Goal: Entertainment & Leisure: Consume media (video, audio)

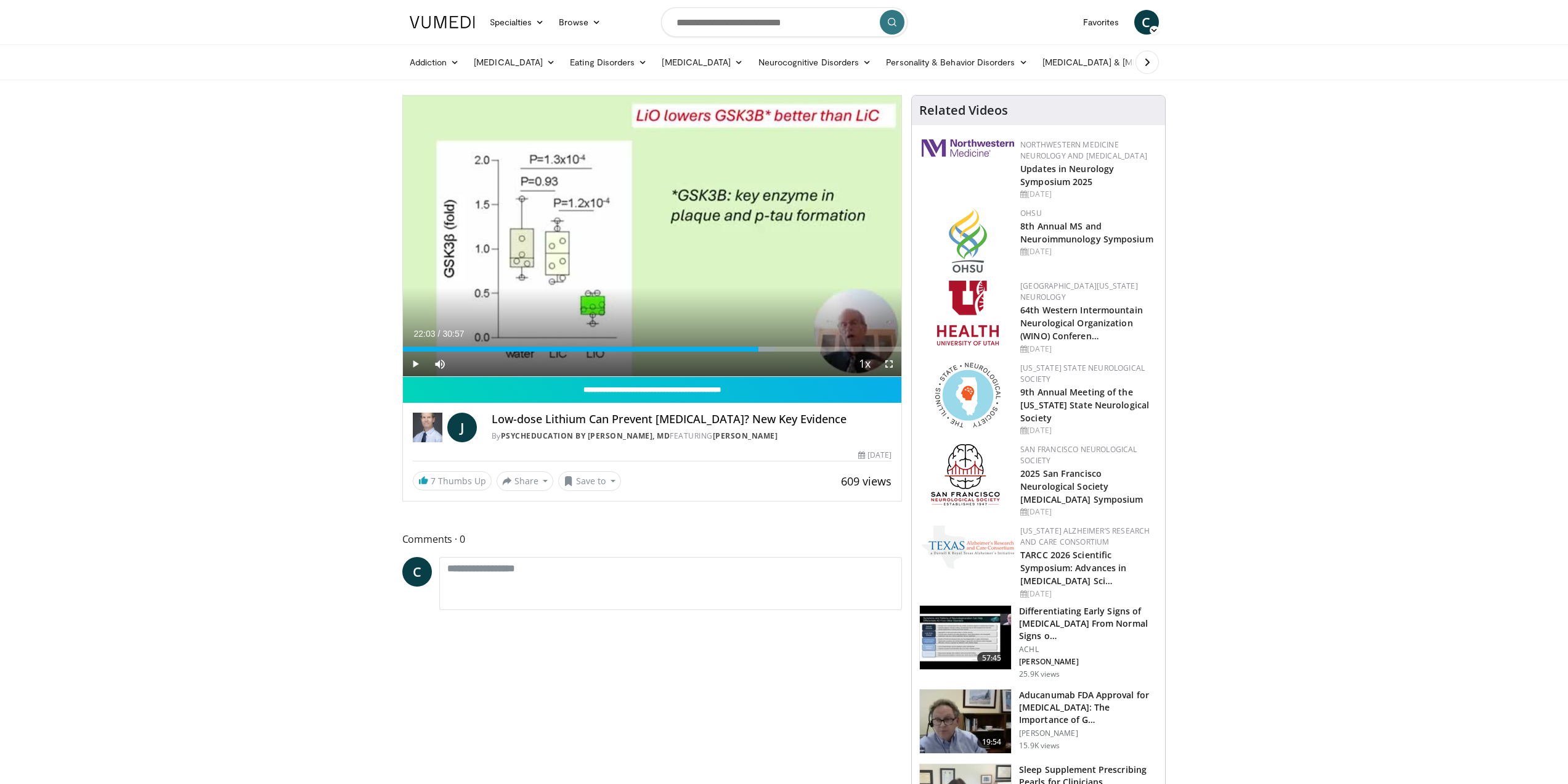
click at [415, 362] on span "Video Player" at bounding box center [415, 363] width 24 height 24
click at [418, 362] on span "Video Player" at bounding box center [415, 363] width 24 height 24
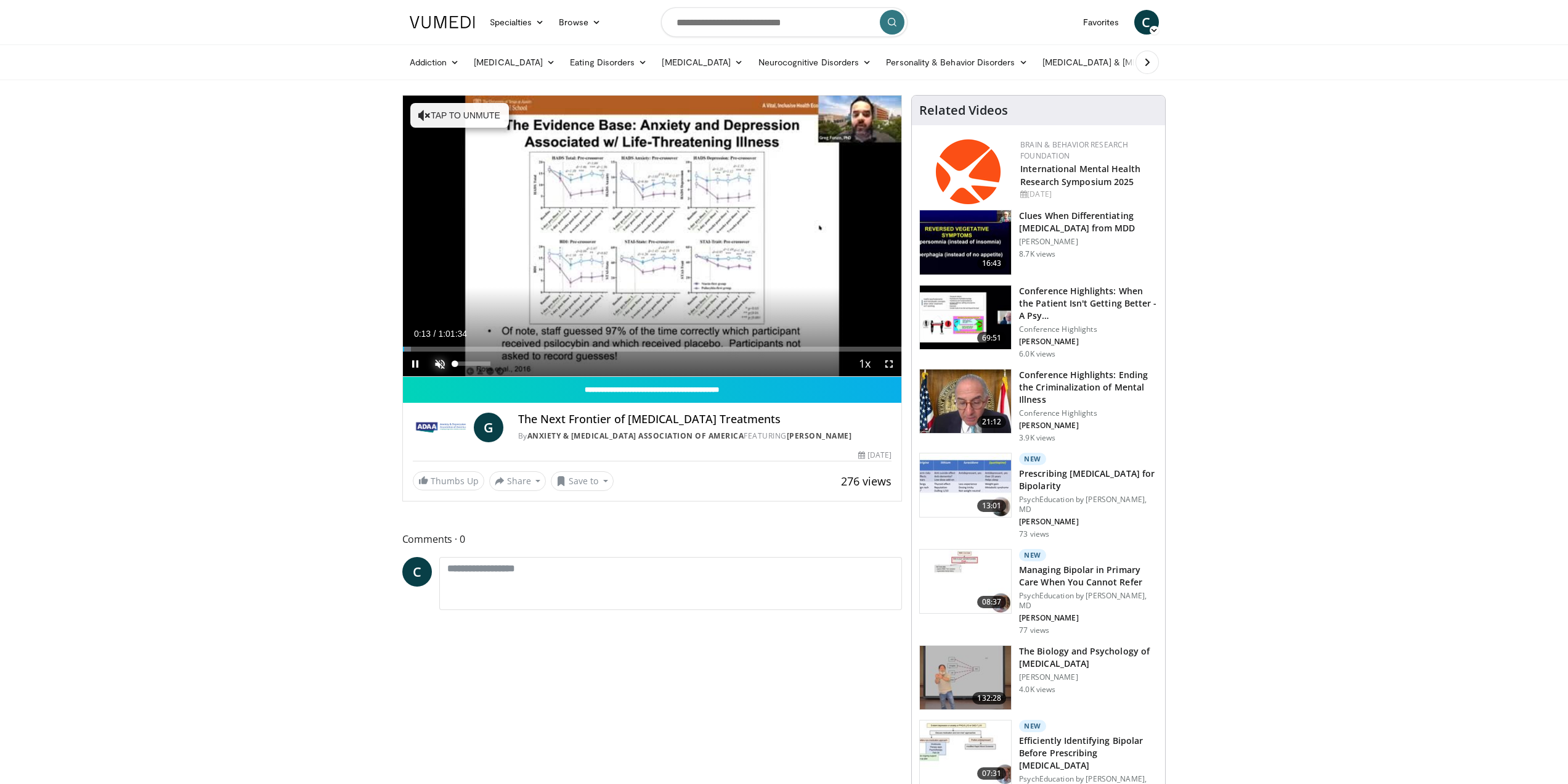
click at [442, 357] on span "Video Player" at bounding box center [439, 363] width 24 height 24
drag, startPoint x: 412, startPoint y: 350, endPoint x: 402, endPoint y: 350, distance: 10.0
click at [403, 350] on div "Progress Bar" at bounding box center [403, 349] width 1 height 5
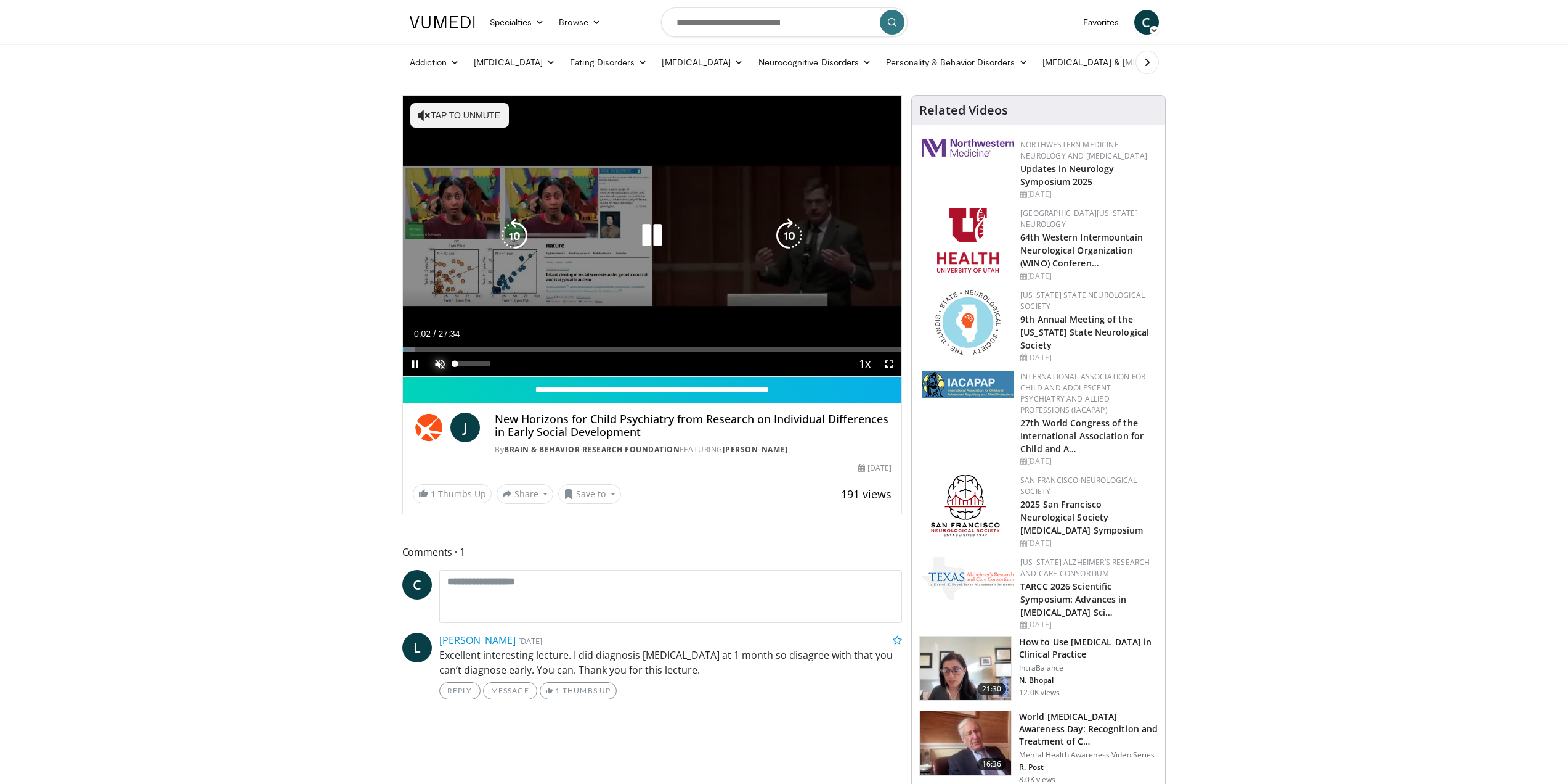
click at [438, 360] on span "Video Player" at bounding box center [439, 363] width 24 height 24
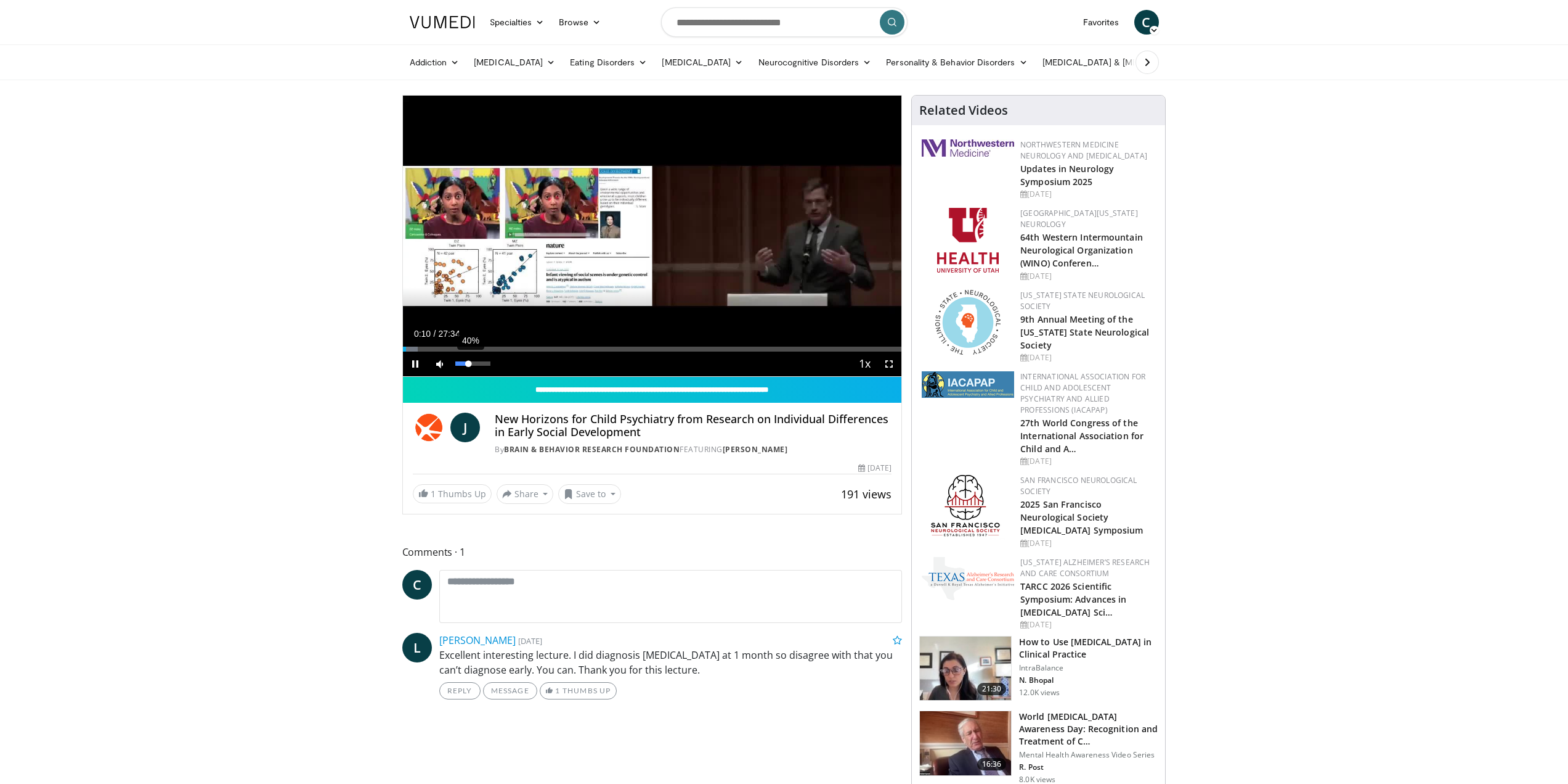
drag, startPoint x: 478, startPoint y: 368, endPoint x: 469, endPoint y: 368, distance: 9.0
click at [469, 368] on div "40%" at bounding box center [473, 363] width 43 height 24
click at [412, 364] on span "Video Player" at bounding box center [415, 363] width 24 height 24
click at [408, 363] on span "Video Player" at bounding box center [415, 363] width 24 height 24
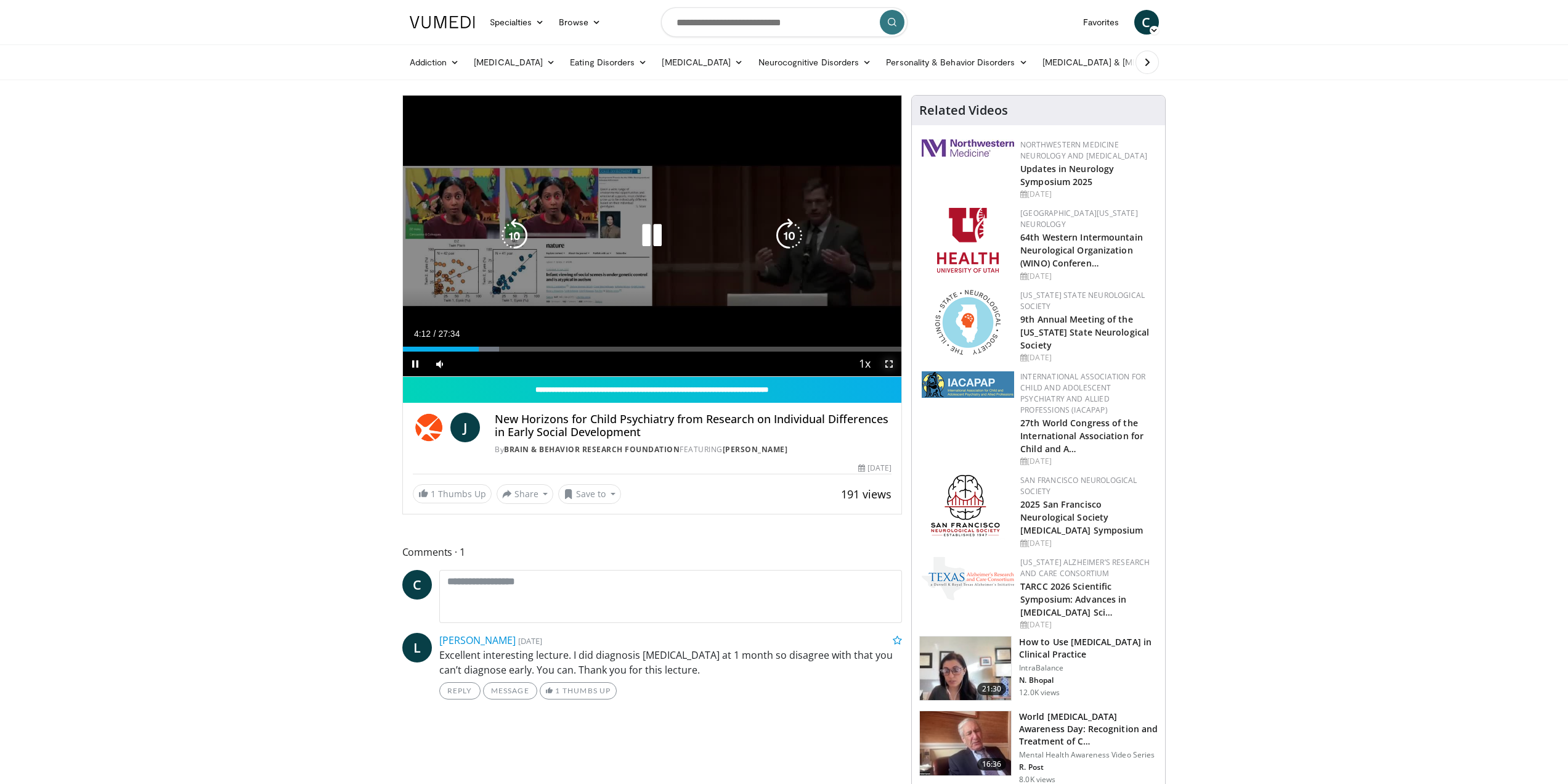
click at [887, 361] on span "Video Player" at bounding box center [889, 363] width 24 height 24
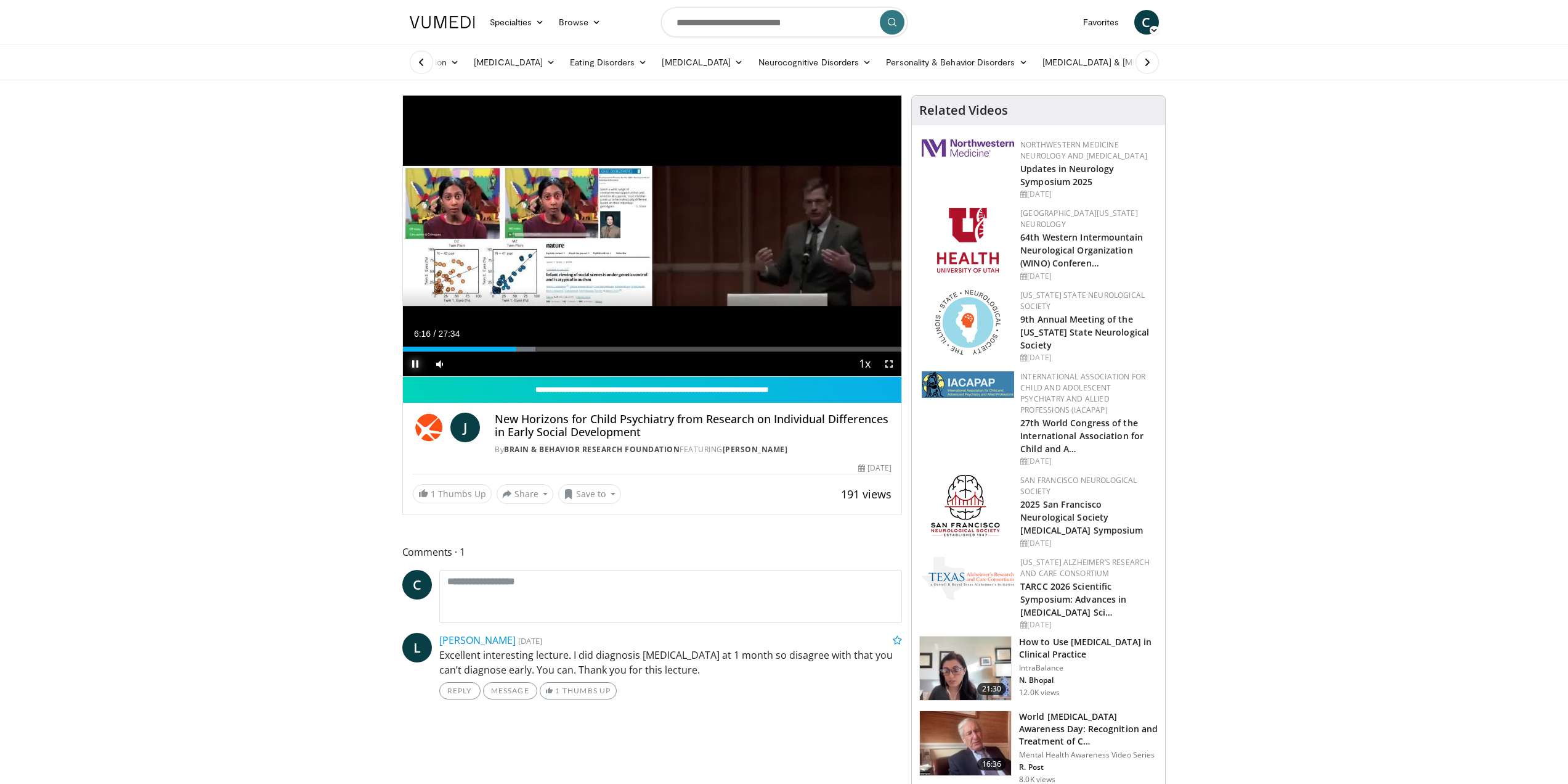
click at [417, 365] on span "Video Player" at bounding box center [415, 363] width 24 height 24
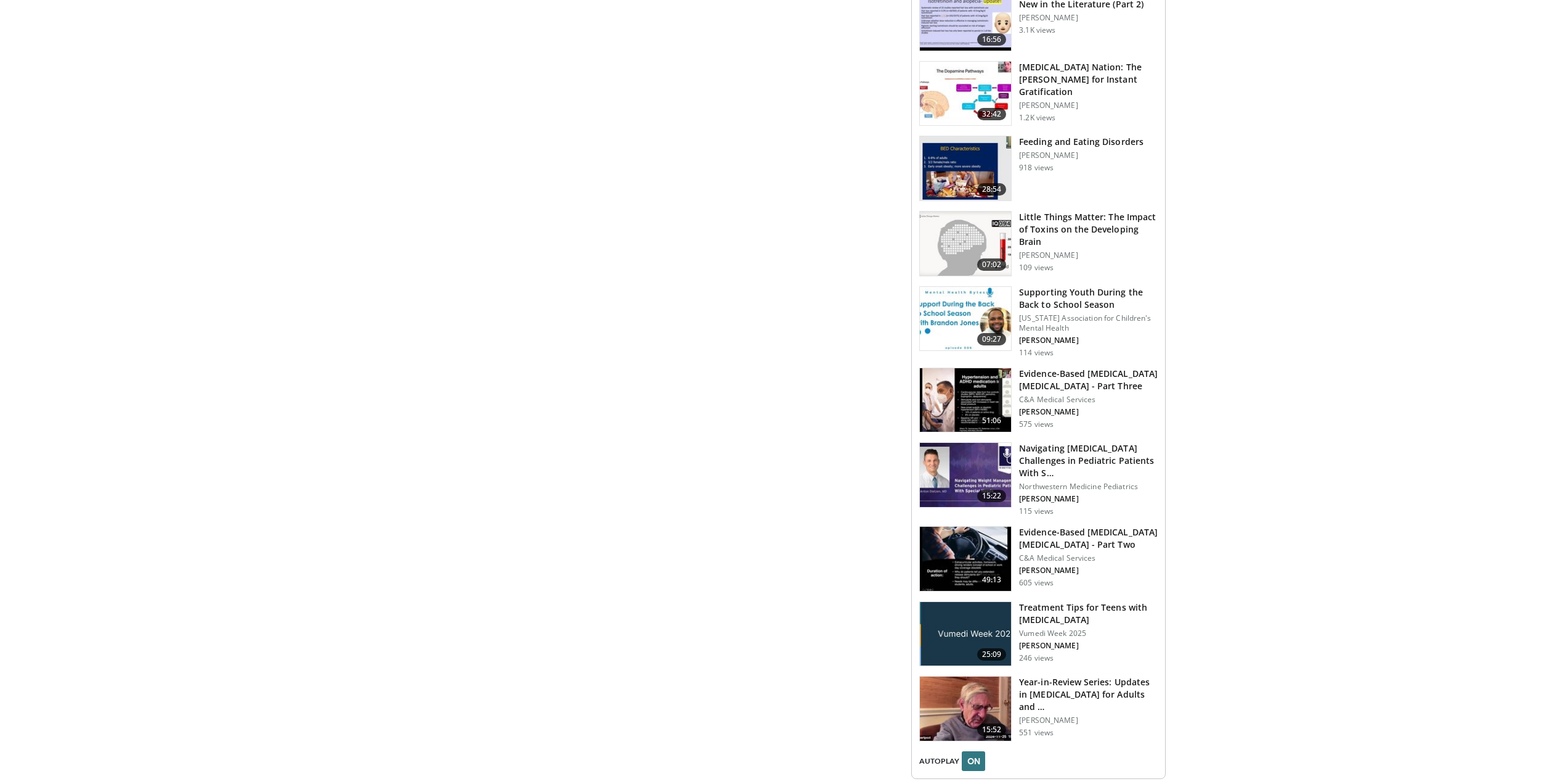
scroll to position [1541, 0]
